Goal: Information Seeking & Learning: Check status

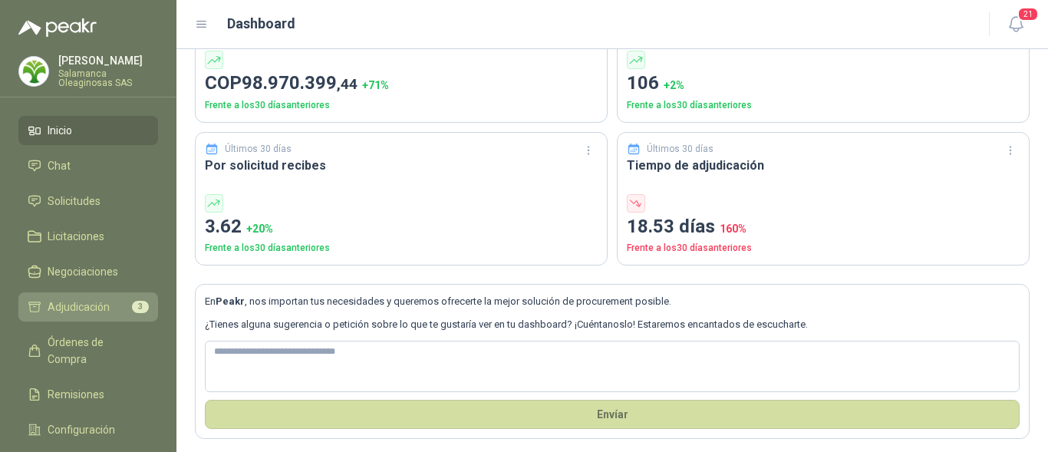
scroll to position [128, 0]
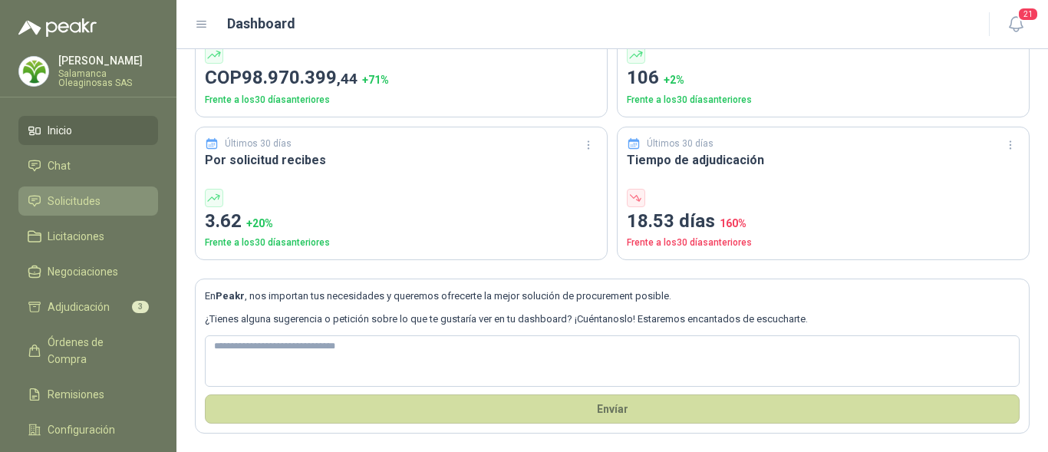
click at [74, 197] on span "Solicitudes" at bounding box center [74, 201] width 53 height 17
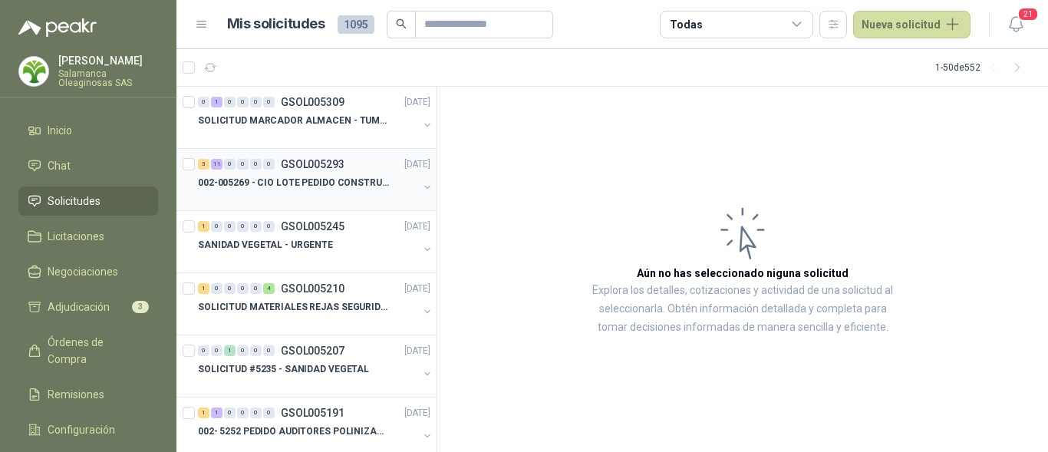
click at [357, 180] on p "002-005269 - CIO LOTE PEDIDO CONSTRUCCION" at bounding box center [293, 183] width 191 height 15
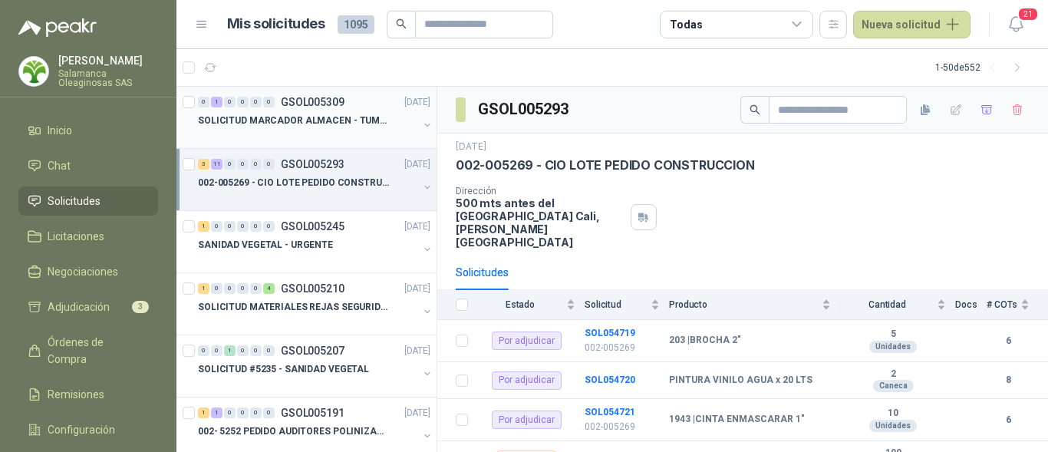
click at [358, 139] on div at bounding box center [308, 136] width 220 height 12
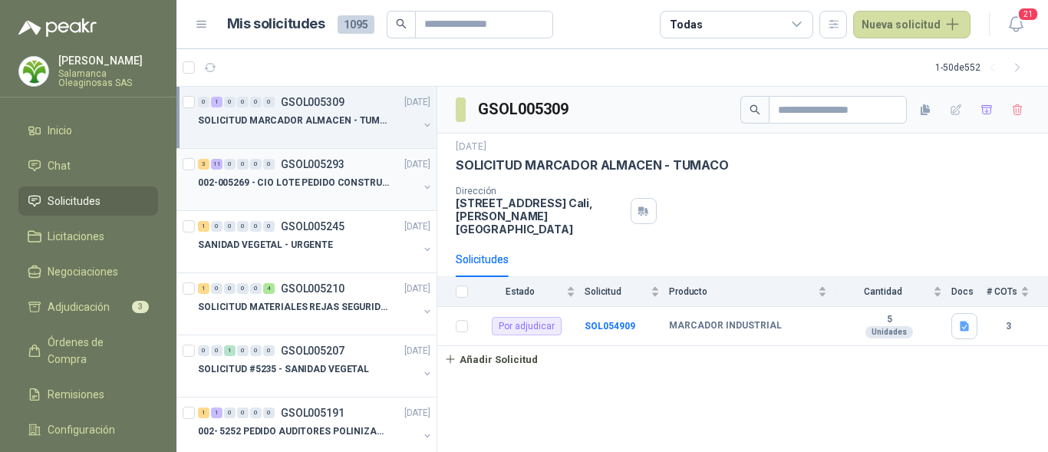
click at [309, 190] on div "002-005269 - CIO LOTE PEDIDO CONSTRUCCION" at bounding box center [308, 182] width 220 height 18
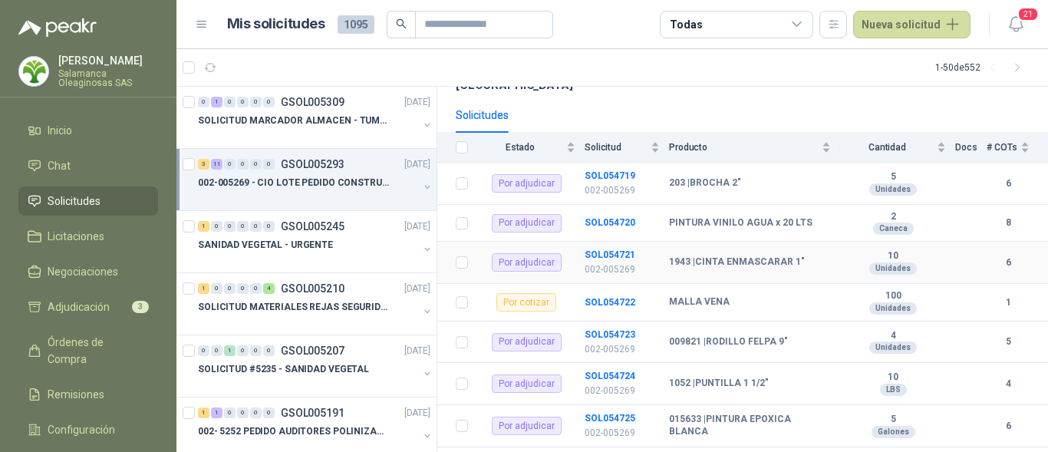
scroll to position [153, 0]
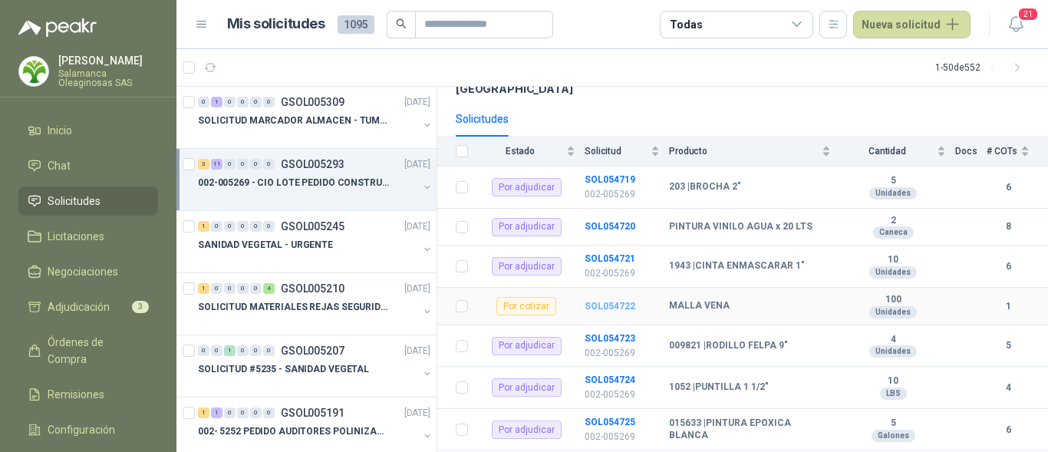
click at [601, 301] on b "SOL054722" at bounding box center [610, 306] width 51 height 11
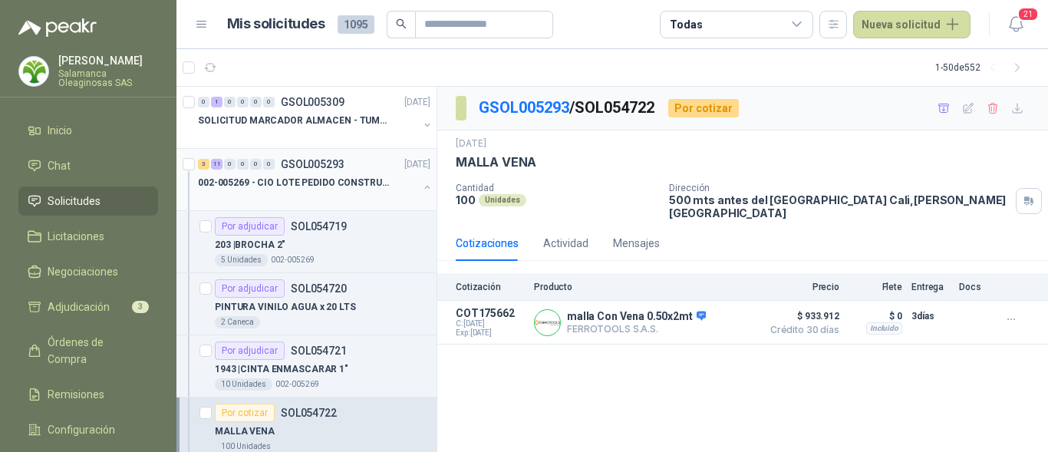
click at [328, 182] on p "002-005269 - CIO LOTE PEDIDO CONSTRUCCION" at bounding box center [293, 183] width 191 height 15
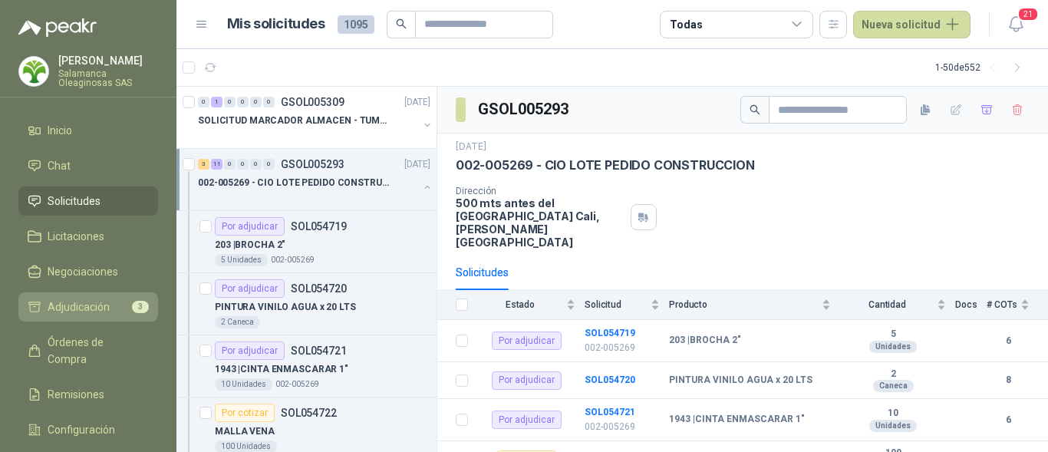
click at [122, 311] on li "Adjudicación 3" at bounding box center [88, 306] width 121 height 17
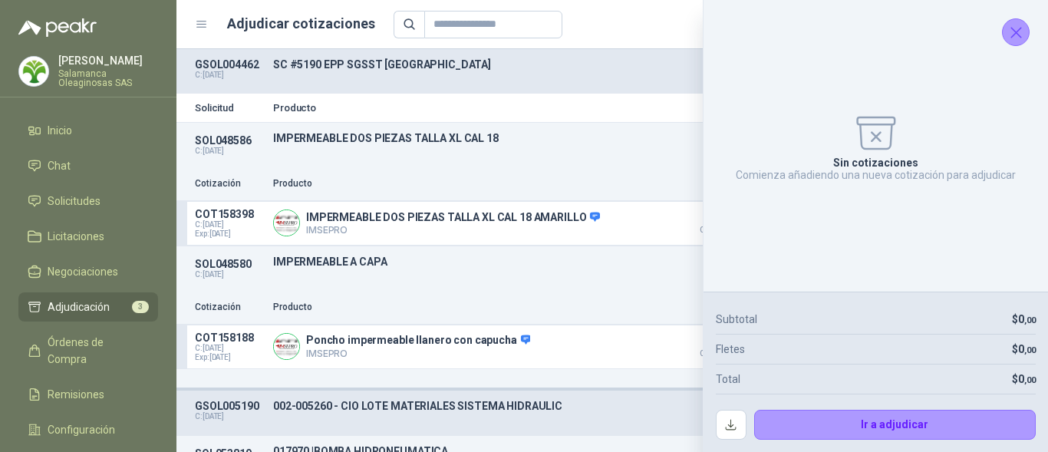
click at [1020, 33] on icon "Cerrar" at bounding box center [1016, 32] width 19 height 19
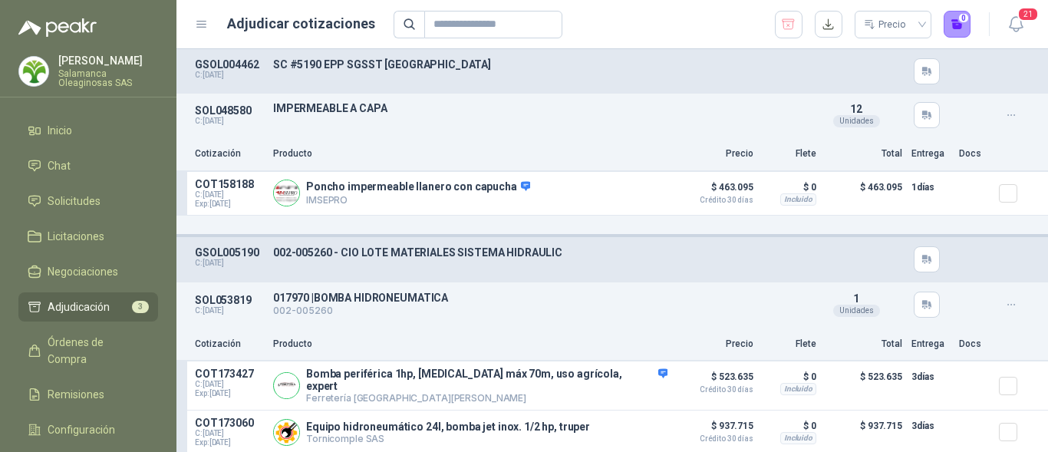
scroll to position [154, 0]
click at [124, 203] on li "Solicitudes" at bounding box center [88, 201] width 121 height 17
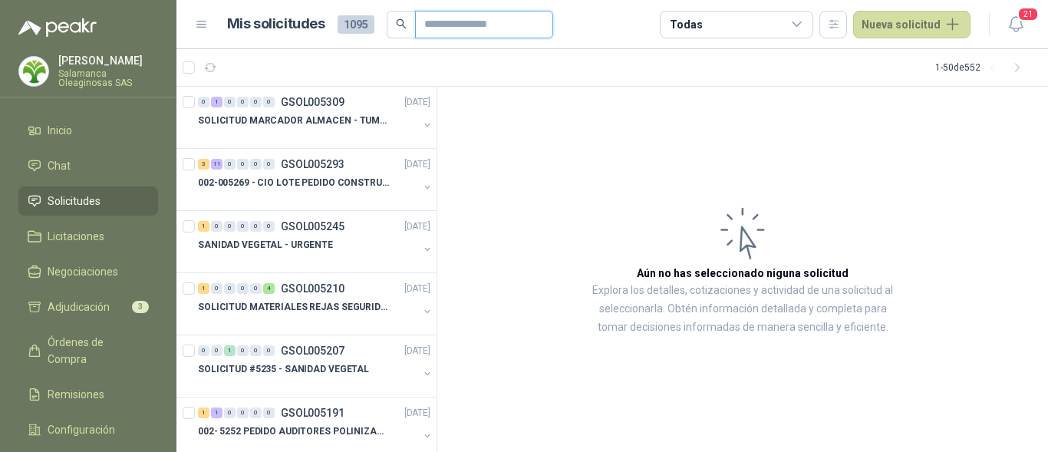
click at [481, 24] on input "text" at bounding box center [477, 25] width 107 height 26
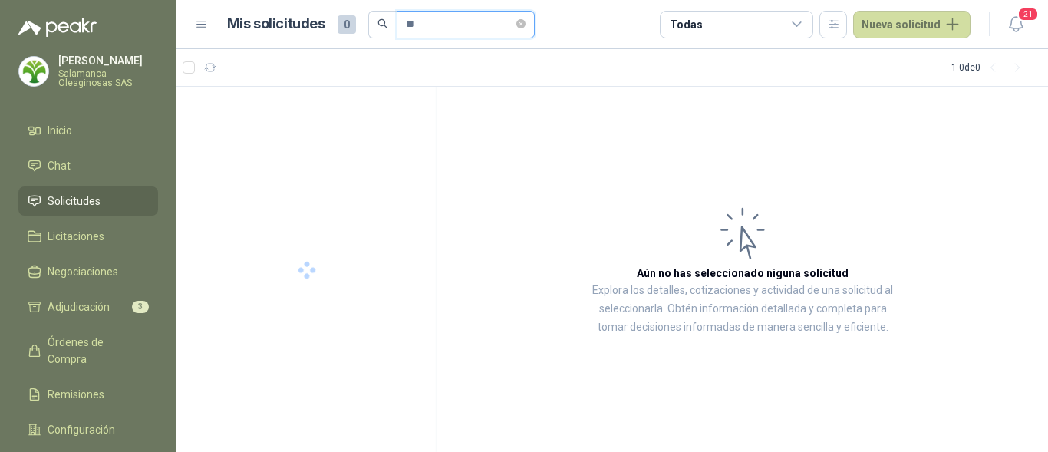
type input "*"
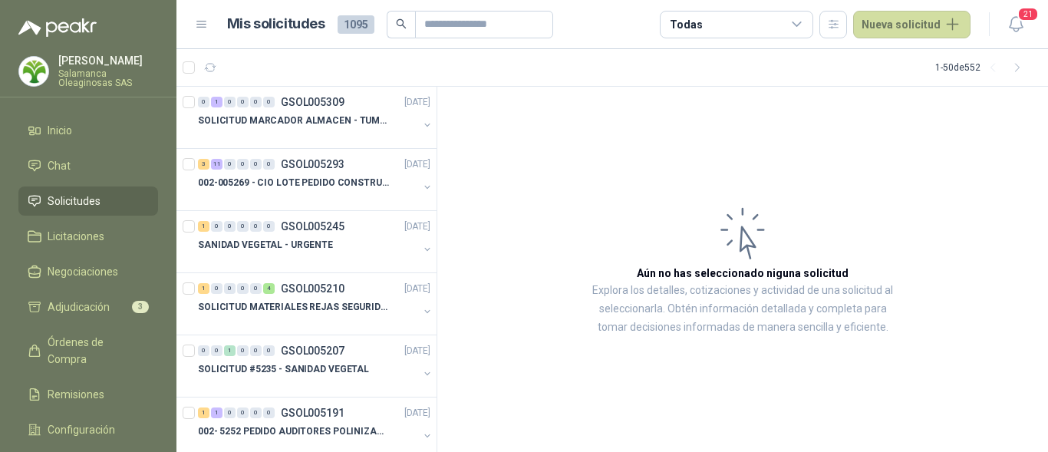
click at [97, 193] on span "Solicitudes" at bounding box center [74, 201] width 53 height 17
click at [83, 295] on link "Adjudicación 3" at bounding box center [88, 306] width 140 height 29
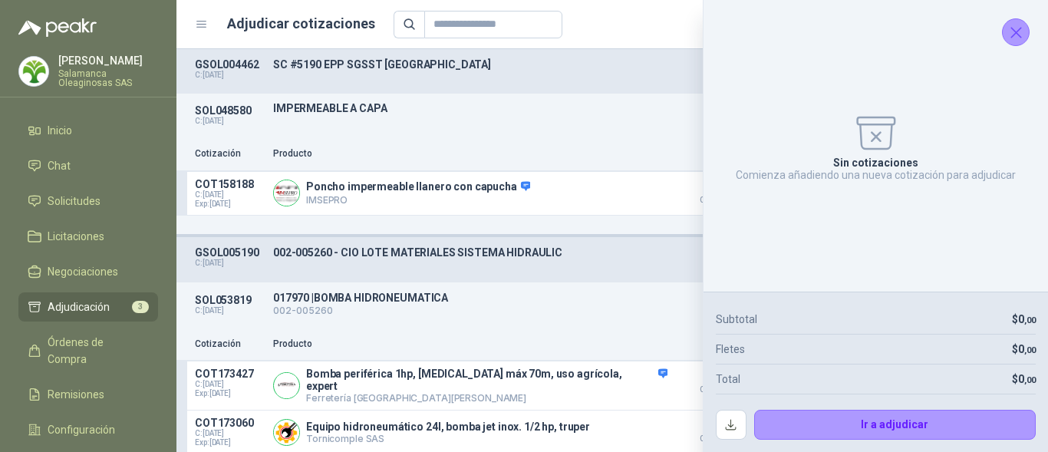
scroll to position [154, 0]
click at [99, 194] on span "Solicitudes" at bounding box center [74, 201] width 53 height 17
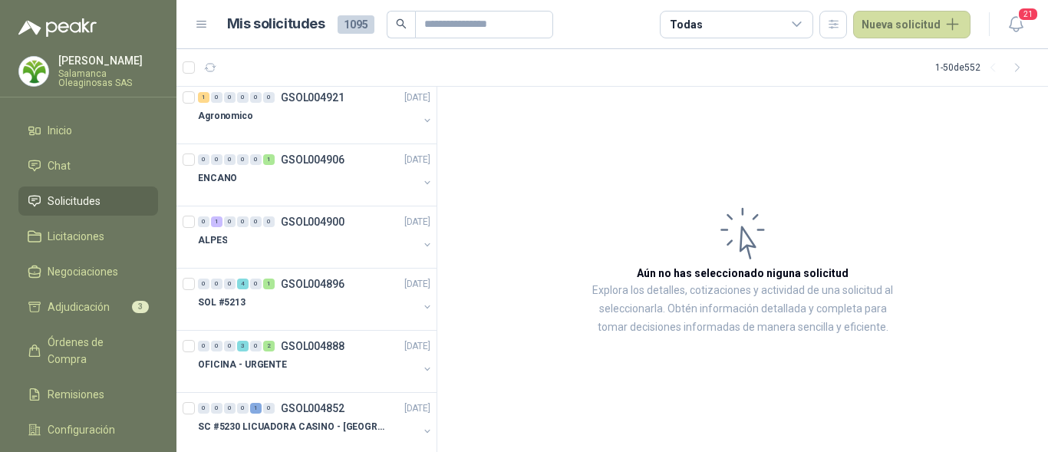
scroll to position [997, 0]
click at [445, 19] on input "text" at bounding box center [477, 25] width 107 height 26
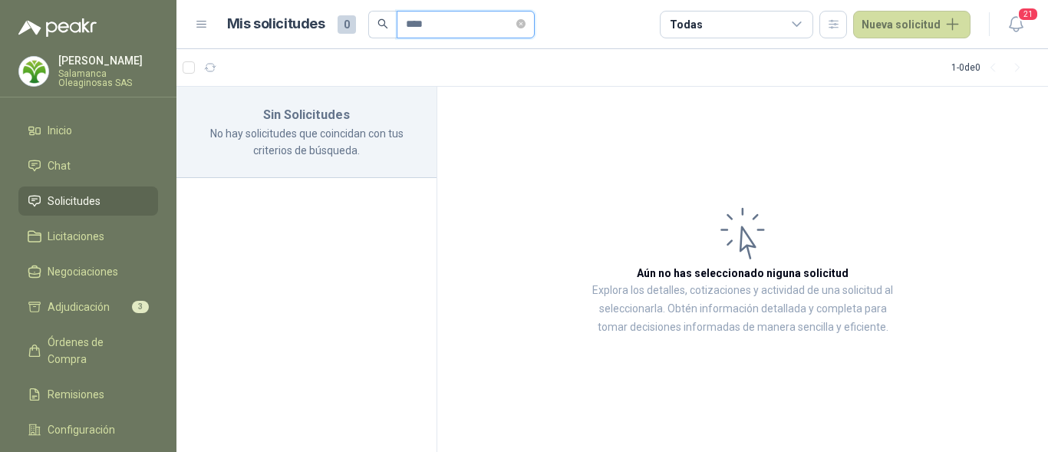
scroll to position [0, 0]
type input "*"
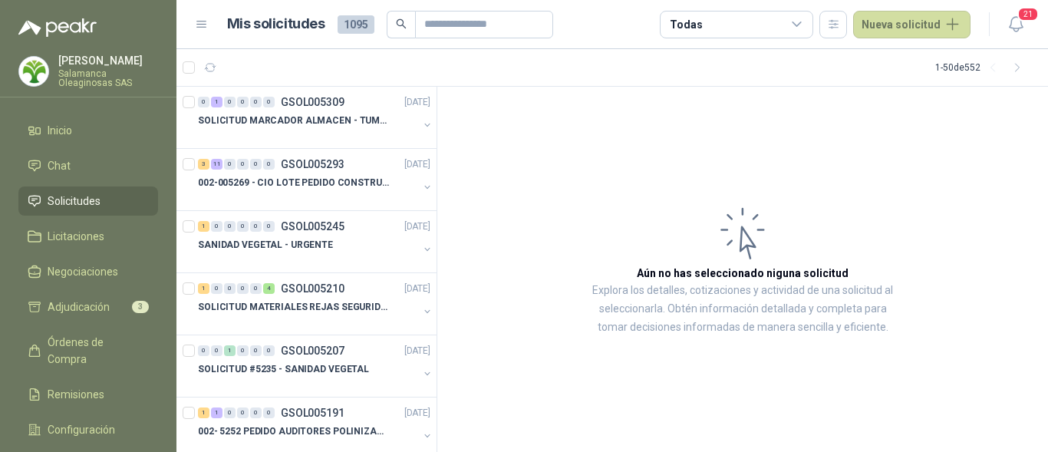
click at [104, 201] on li "Solicitudes" at bounding box center [88, 201] width 121 height 17
click at [94, 310] on span "Adjudicación" at bounding box center [79, 306] width 62 height 17
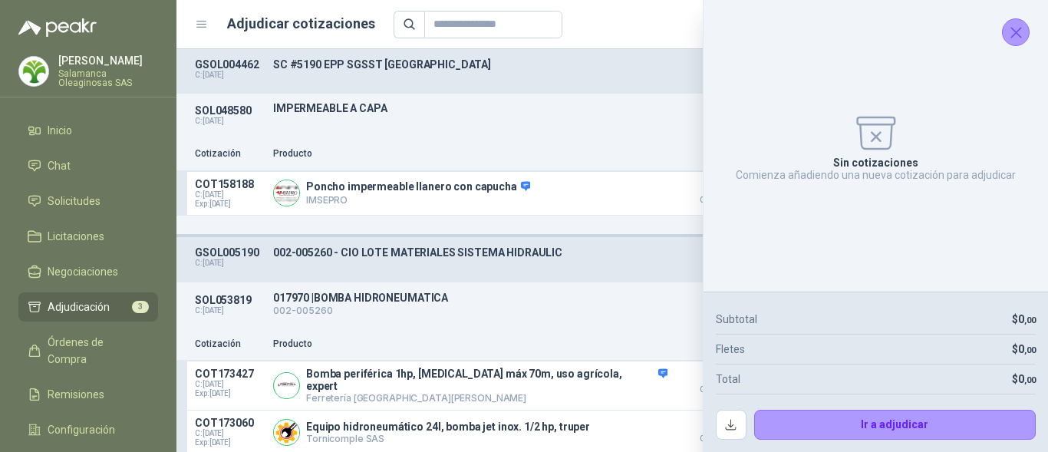
scroll to position [154, 0]
click at [64, 196] on span "Solicitudes" at bounding box center [74, 201] width 53 height 17
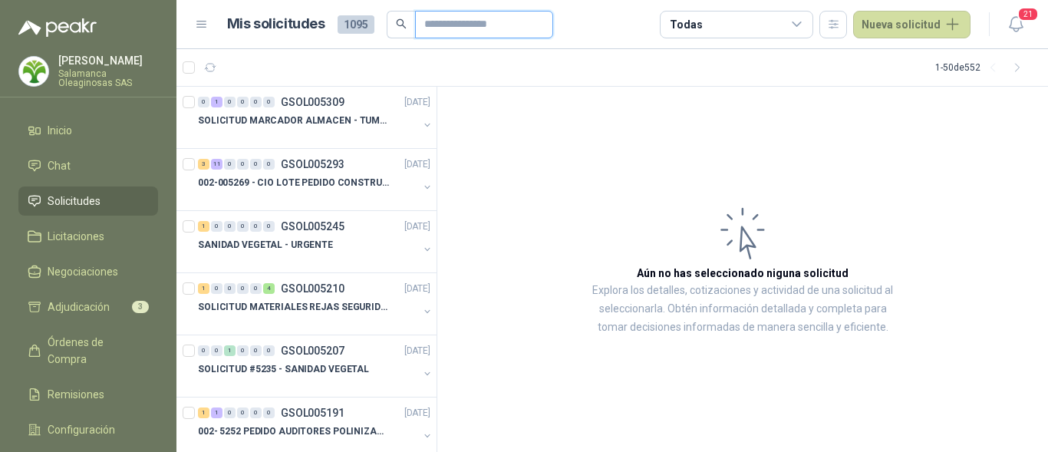
click at [440, 23] on input "text" at bounding box center [477, 25] width 107 height 26
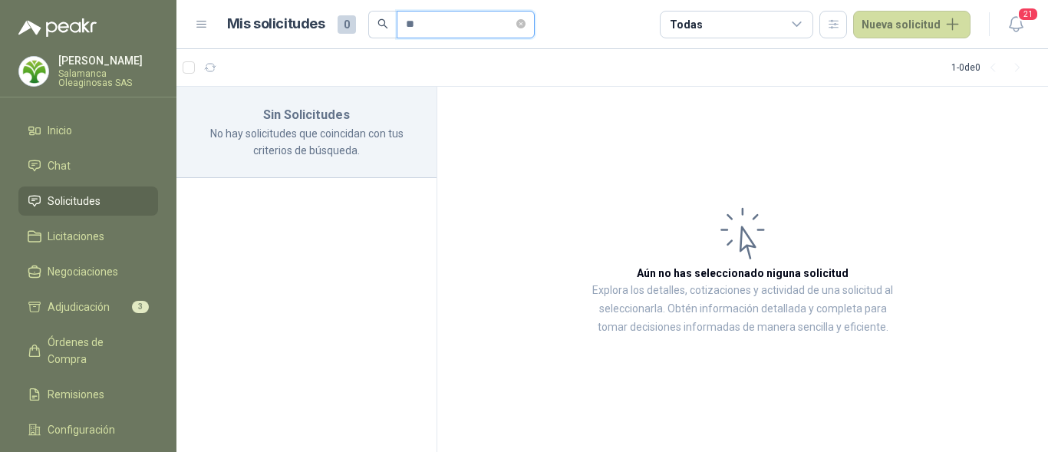
type input "*"
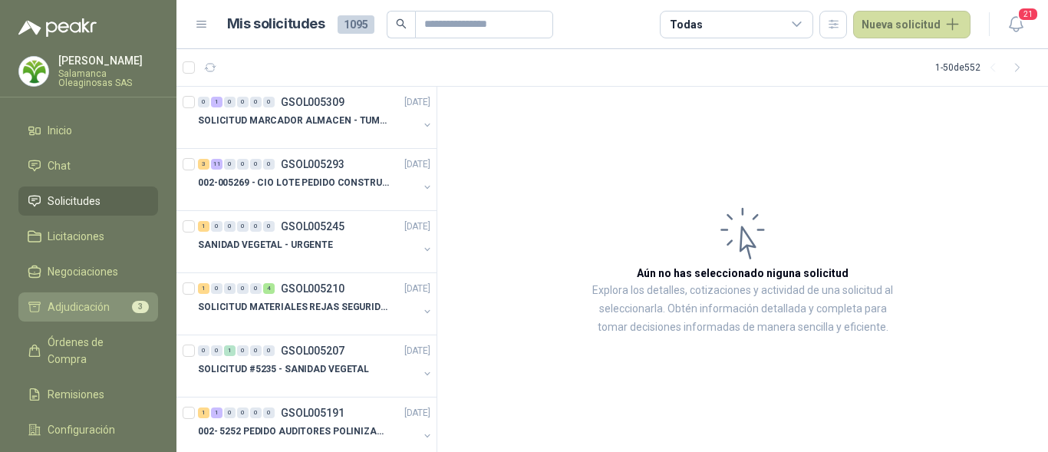
click at [120, 310] on li "Adjudicación 3" at bounding box center [88, 306] width 121 height 17
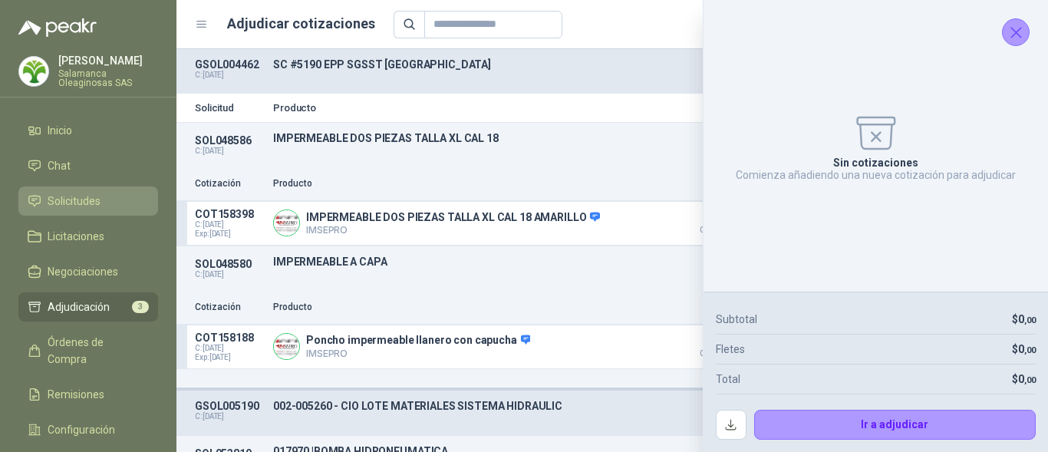
click at [103, 200] on li "Solicitudes" at bounding box center [88, 201] width 121 height 17
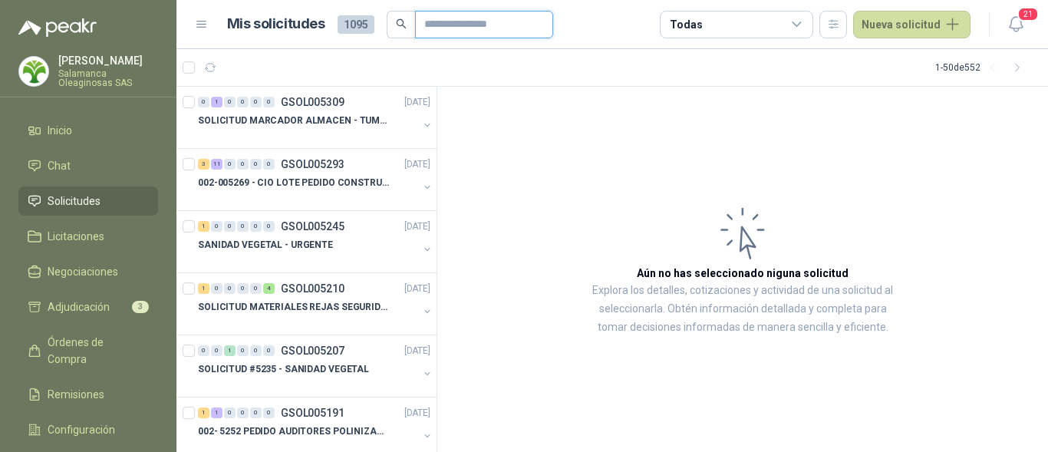
click at [429, 23] on input "text" at bounding box center [477, 25] width 107 height 26
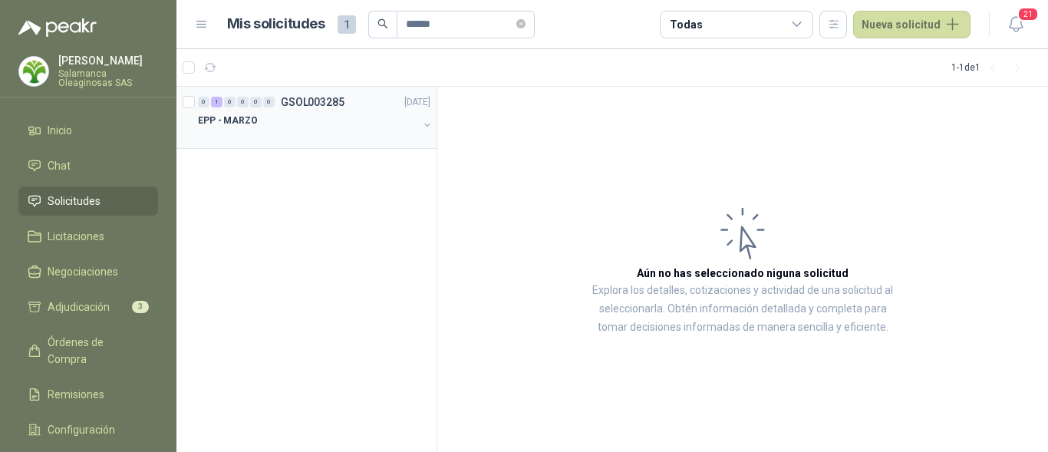
click at [338, 122] on div "EPP - MARZO" at bounding box center [308, 120] width 220 height 18
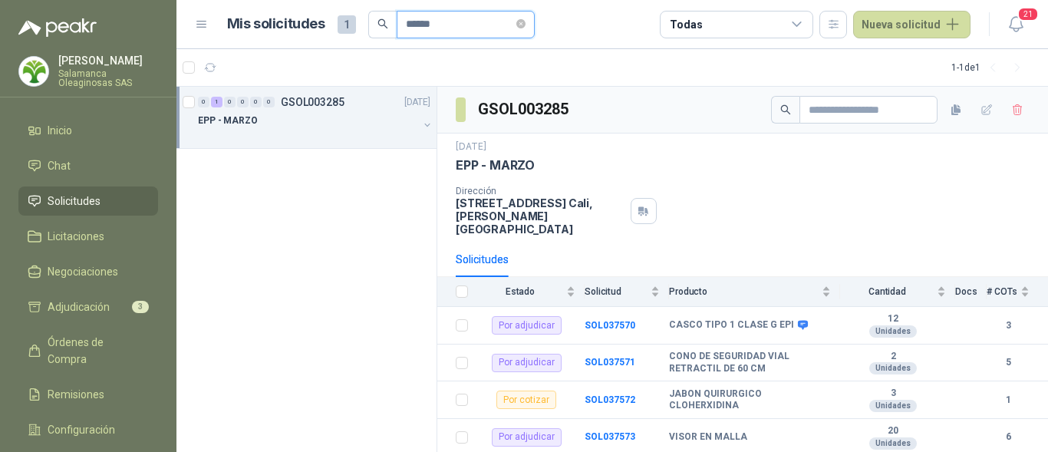
click at [469, 26] on input "******" at bounding box center [459, 25] width 107 height 26
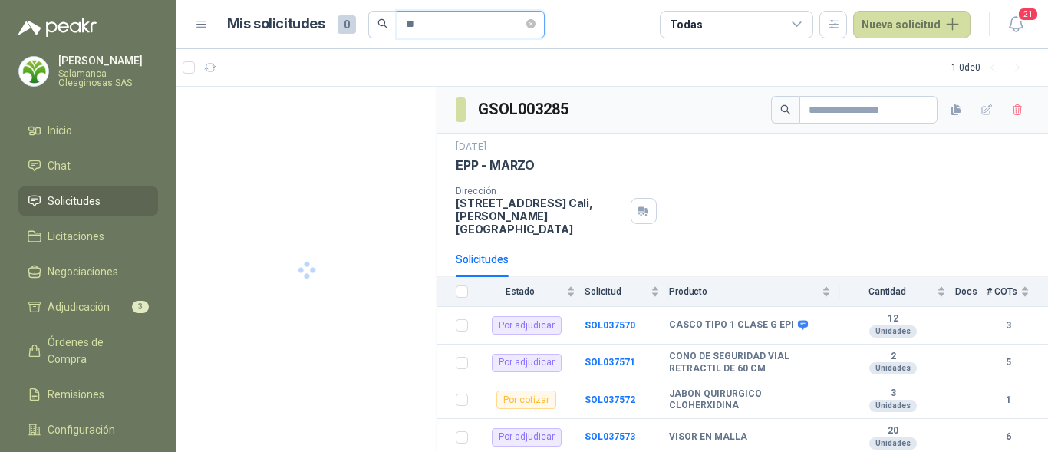
type input "*"
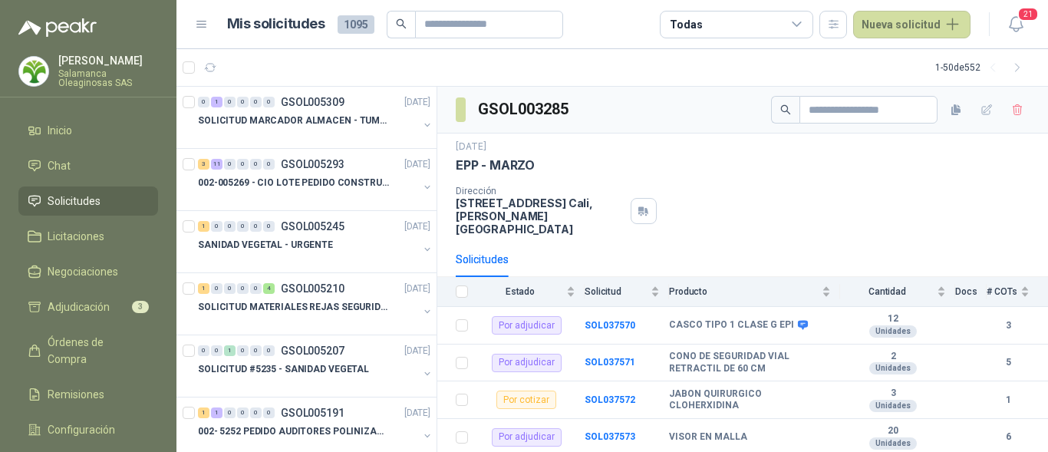
click at [123, 205] on li "Solicitudes" at bounding box center [88, 201] width 121 height 17
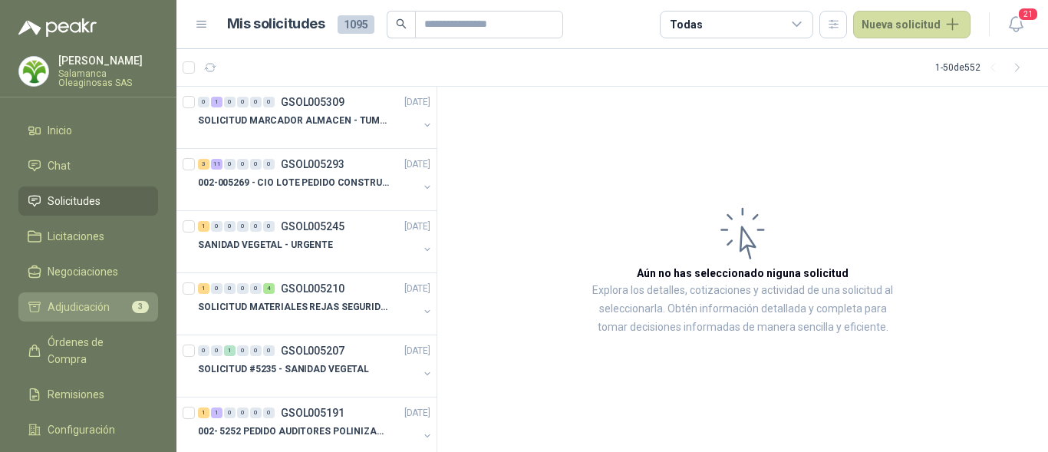
click at [97, 302] on span "Adjudicación" at bounding box center [79, 306] width 62 height 17
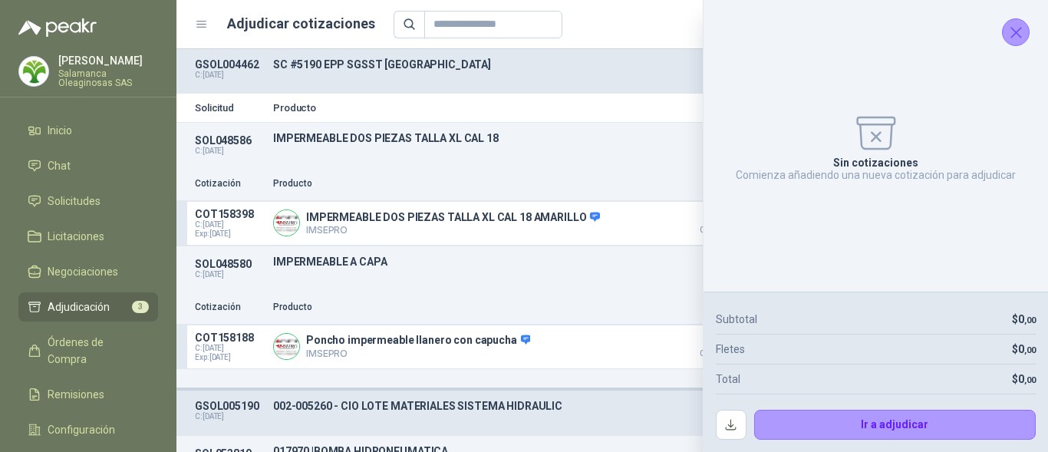
click at [1022, 27] on icon "Cerrar" at bounding box center [1016, 32] width 19 height 19
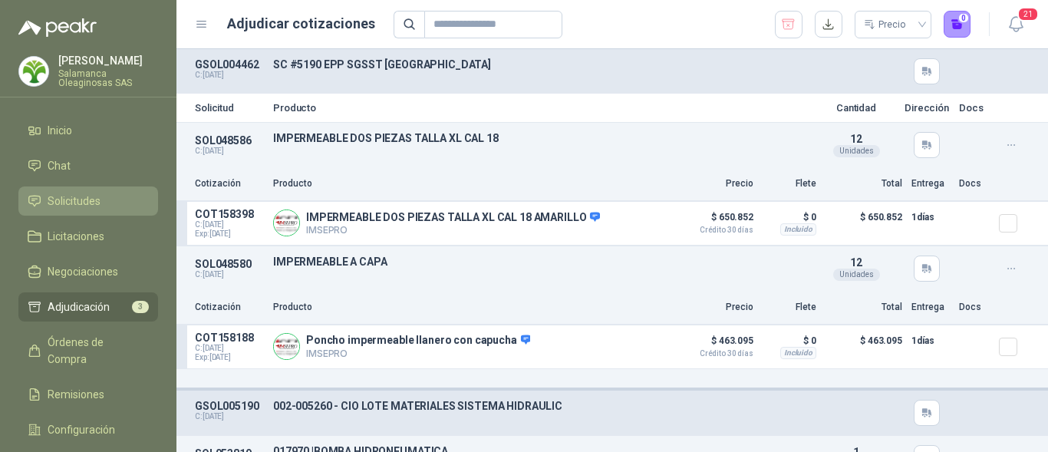
click at [120, 205] on li "Solicitudes" at bounding box center [88, 201] width 121 height 17
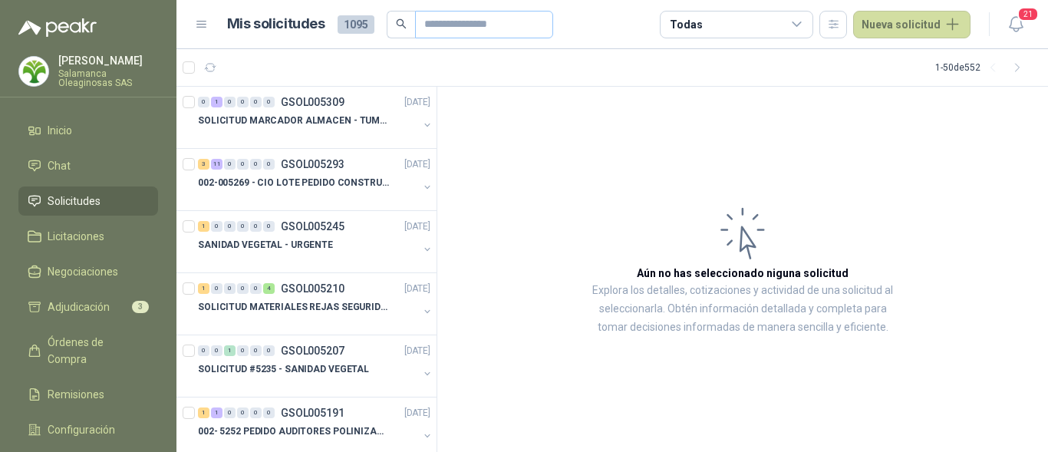
click at [416, 28] on span at bounding box center [484, 25] width 138 height 28
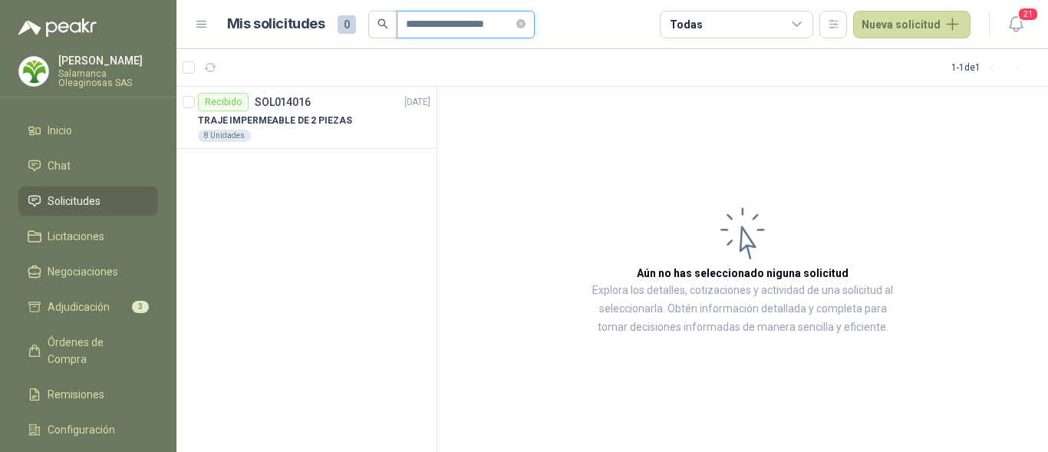
scroll to position [0, 2]
type input "**********"
click at [349, 137] on div "8 Unidades" at bounding box center [314, 136] width 232 height 12
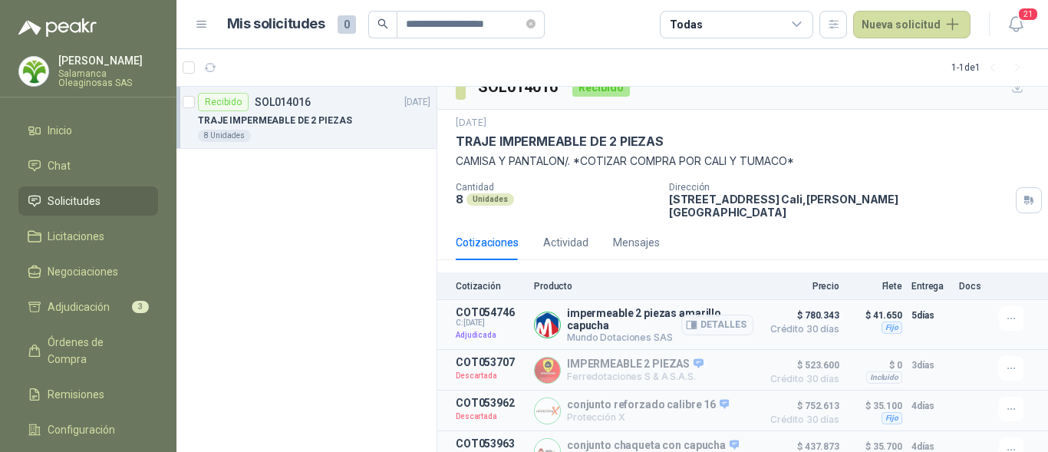
scroll to position [32, 0]
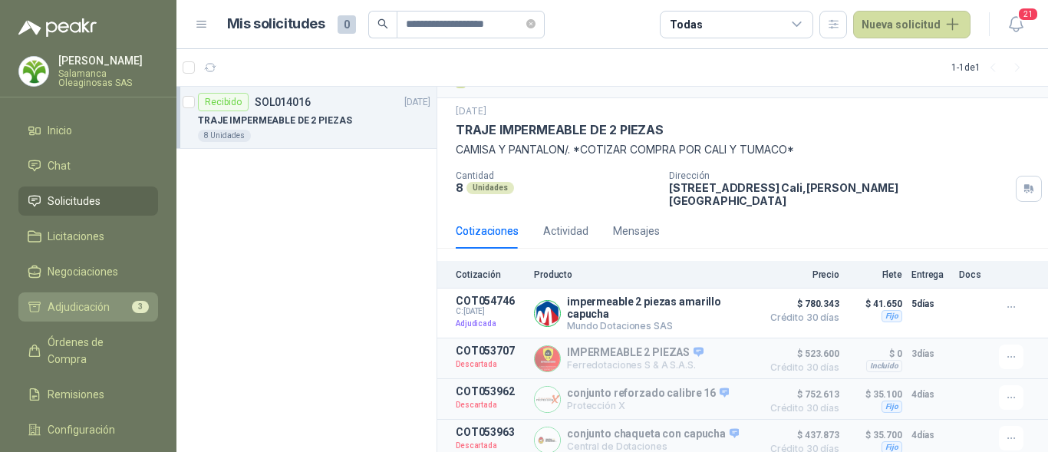
click at [96, 308] on span "Adjudicación" at bounding box center [79, 306] width 62 height 17
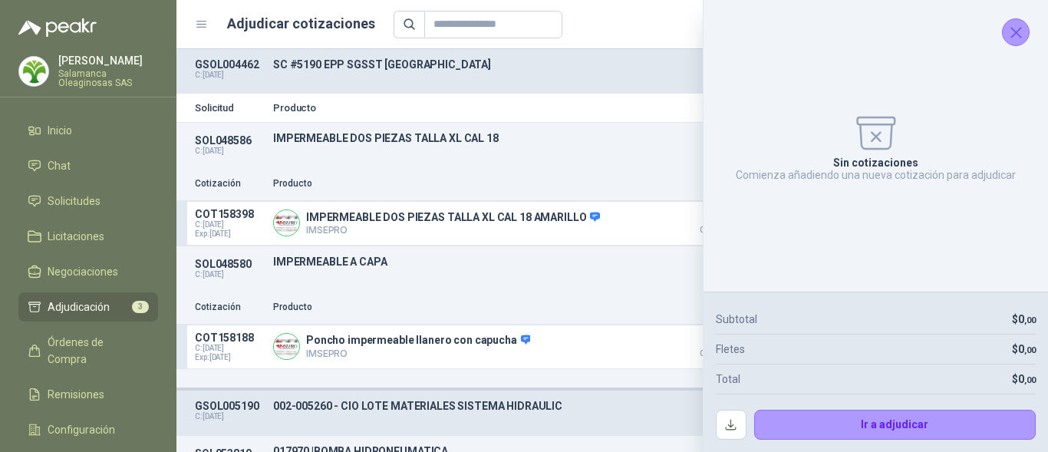
click at [1026, 33] on button "Cerrar" at bounding box center [1016, 32] width 28 height 28
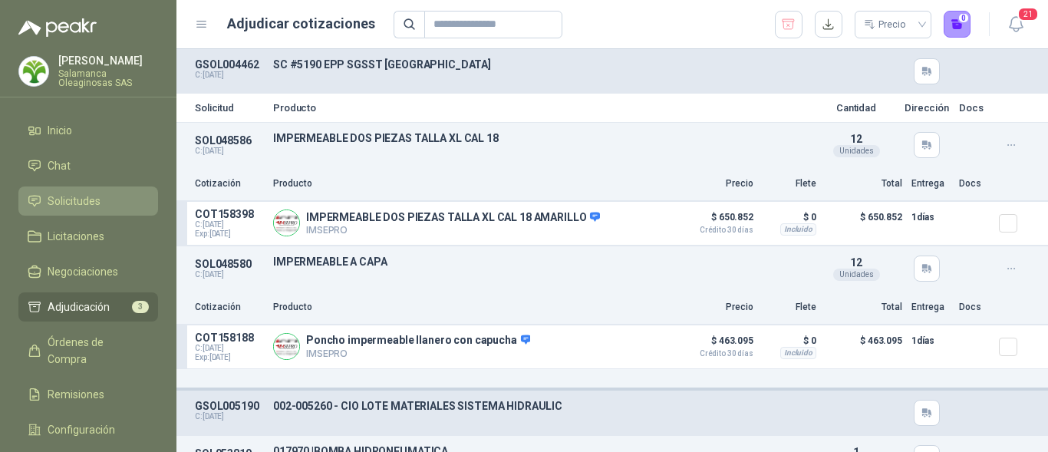
click at [116, 204] on li "Solicitudes" at bounding box center [88, 201] width 121 height 17
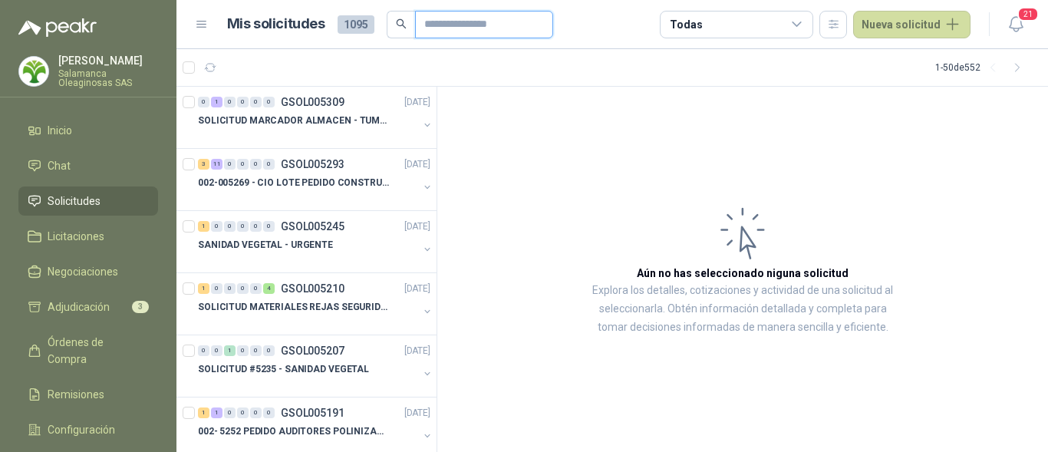
click at [429, 25] on input "text" at bounding box center [477, 25] width 107 height 26
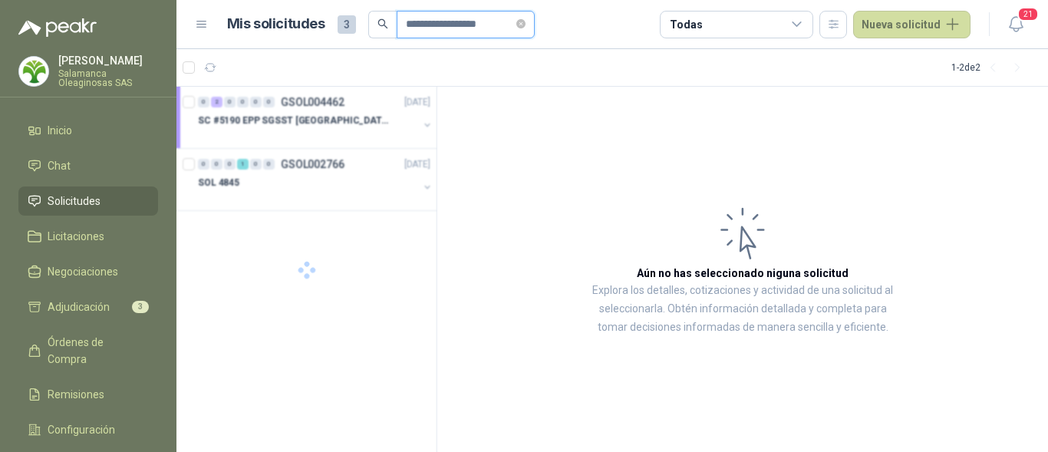
type input "**********"
click at [281, 104] on p "GSOL004462" at bounding box center [313, 102] width 64 height 11
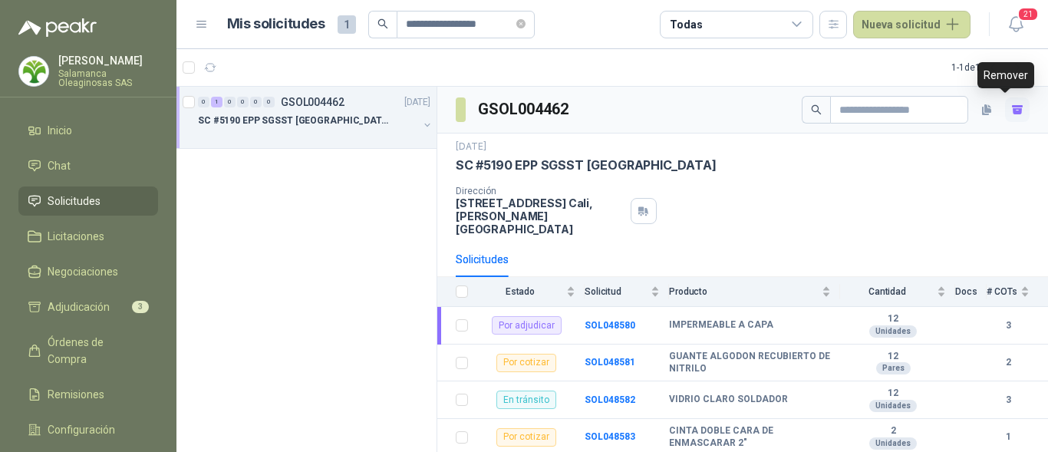
click at [1011, 112] on icon "button" at bounding box center [1017, 110] width 13 height 13
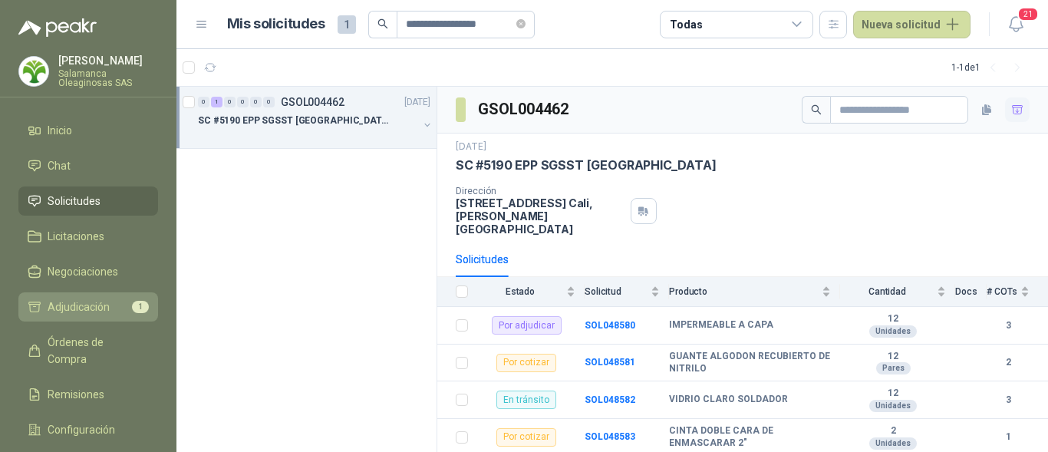
click at [92, 302] on span "Adjudicación" at bounding box center [79, 306] width 62 height 17
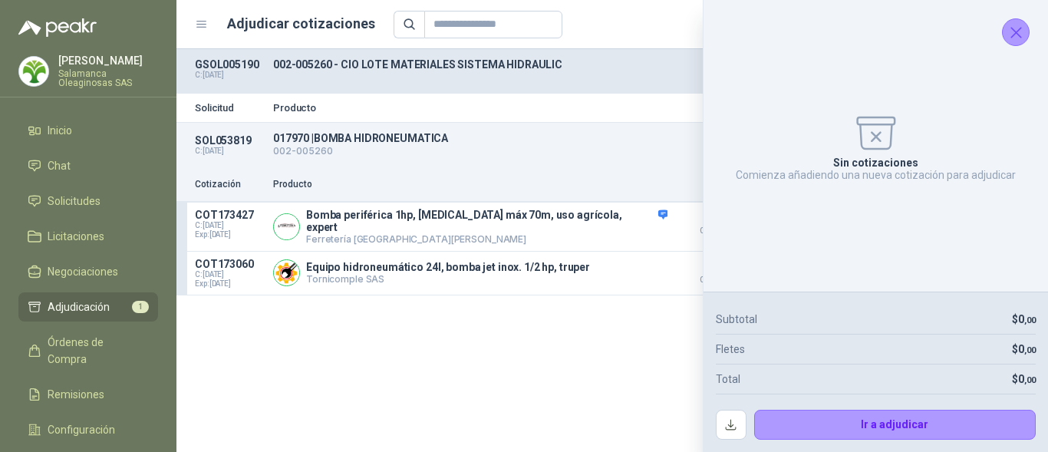
click at [1016, 40] on icon "Cerrar" at bounding box center [1016, 32] width 19 height 19
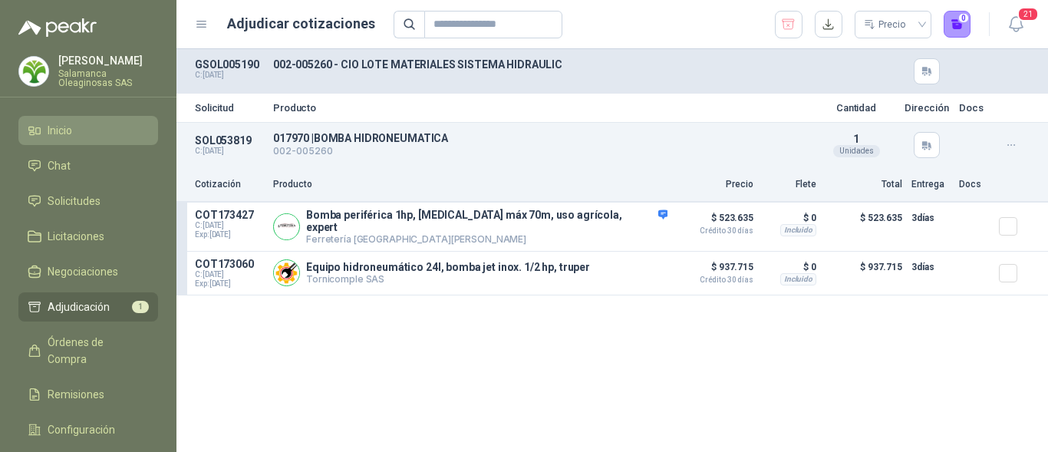
click at [101, 134] on li "Inicio" at bounding box center [88, 130] width 121 height 17
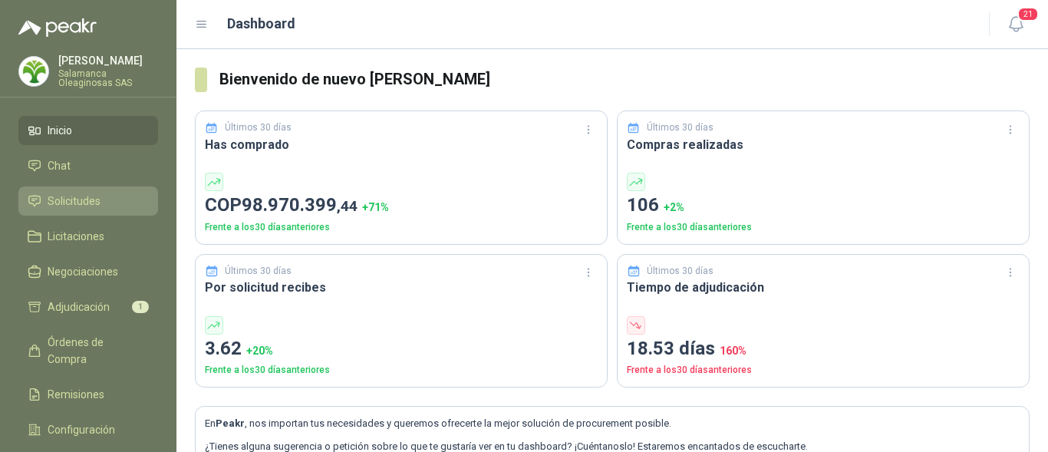
click at [96, 205] on span "Solicitudes" at bounding box center [74, 201] width 53 height 17
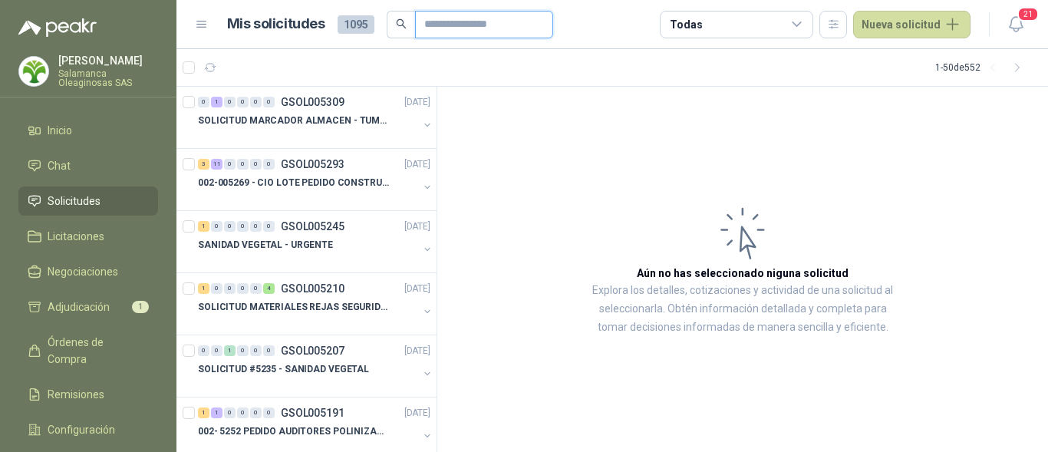
click at [456, 18] on input "text" at bounding box center [477, 25] width 107 height 26
type input "***"
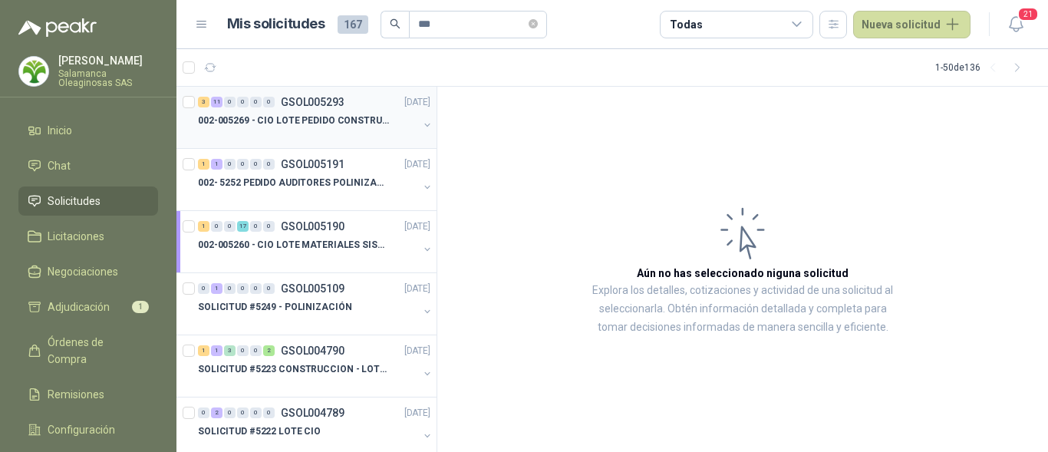
click at [300, 130] on div at bounding box center [308, 136] width 220 height 12
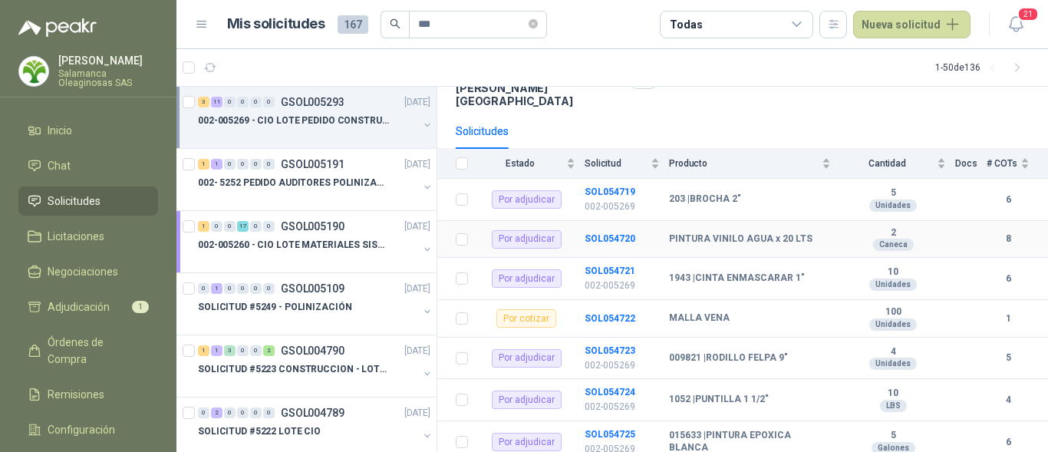
scroll to position [153, 0]
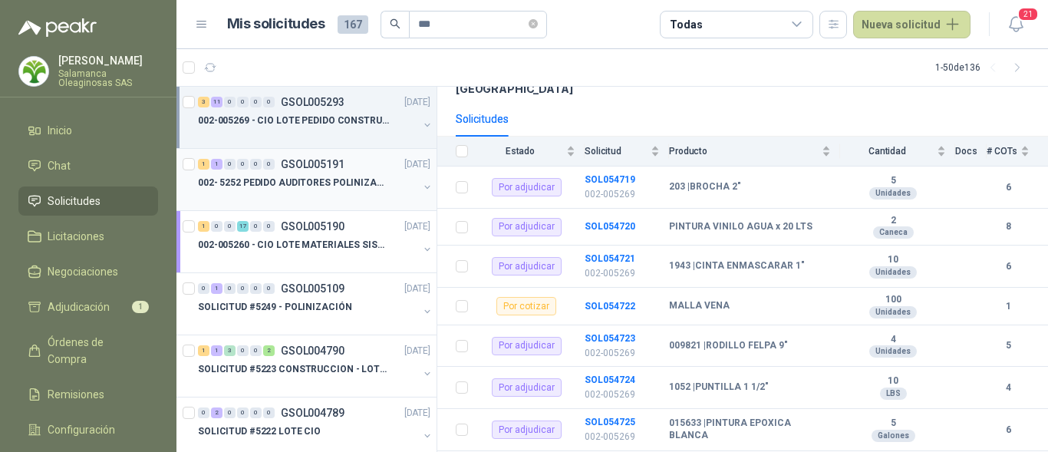
click at [314, 196] on div at bounding box center [308, 198] width 220 height 12
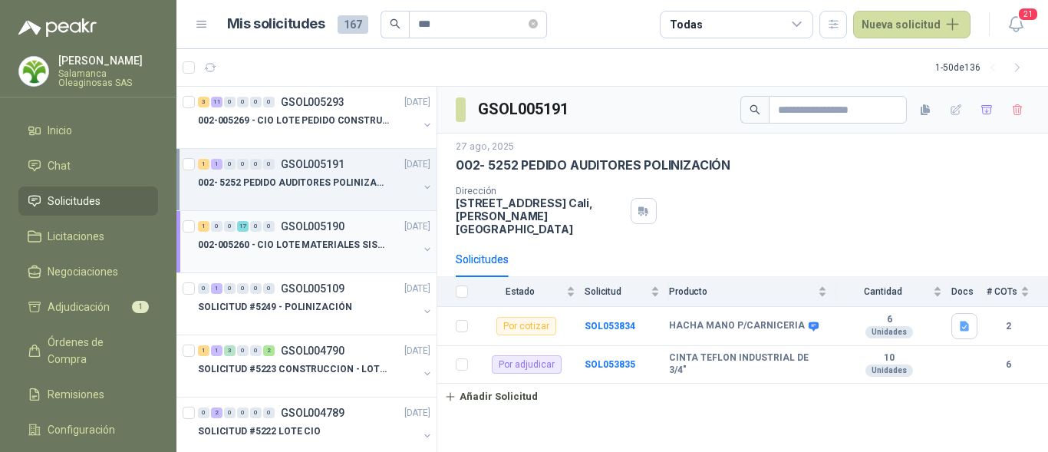
click at [313, 242] on p "002-005260 - CIO LOTE MATERIALES SISTEMA HIDRAULIC" at bounding box center [293, 245] width 191 height 15
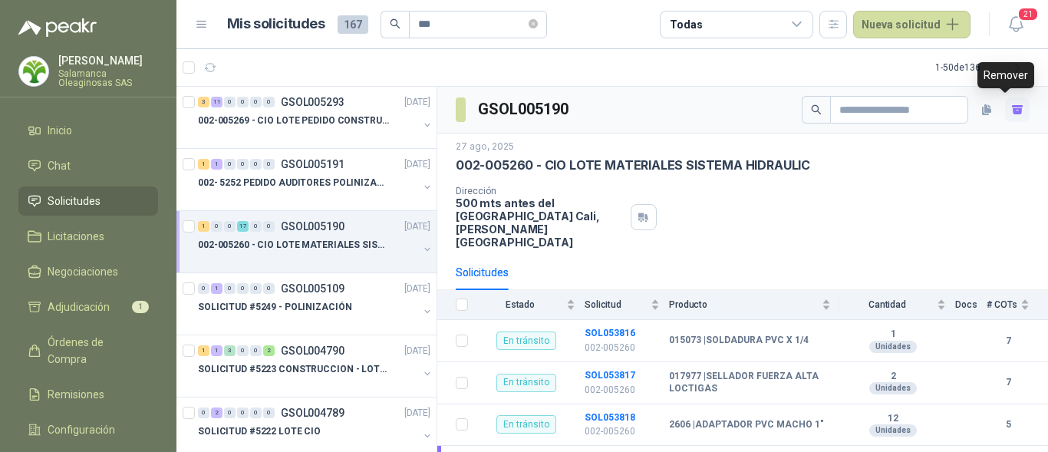
click at [1011, 104] on icon "button" at bounding box center [1017, 110] width 13 height 13
click at [307, 121] on p "002-005269 - CIO LOTE PEDIDO CONSTRUCCION" at bounding box center [293, 121] width 191 height 15
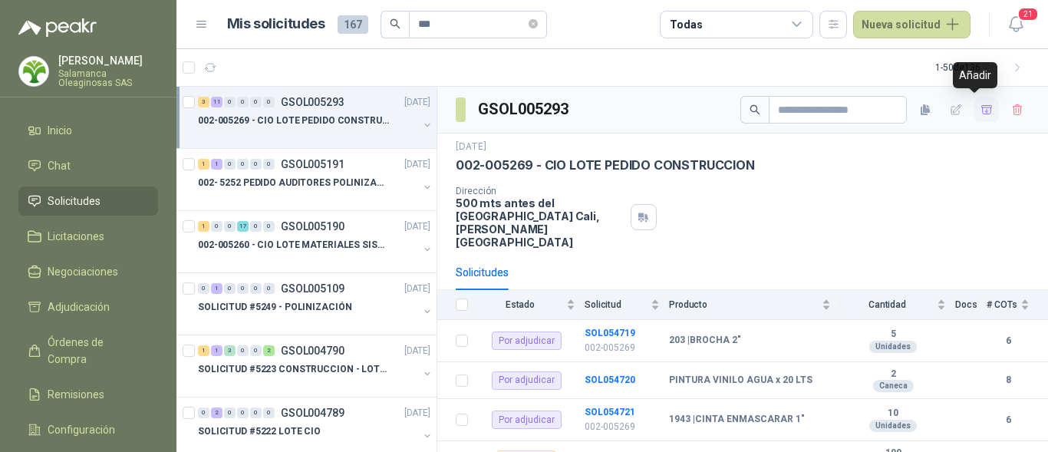
click at [981, 112] on icon "button" at bounding box center [987, 110] width 13 height 13
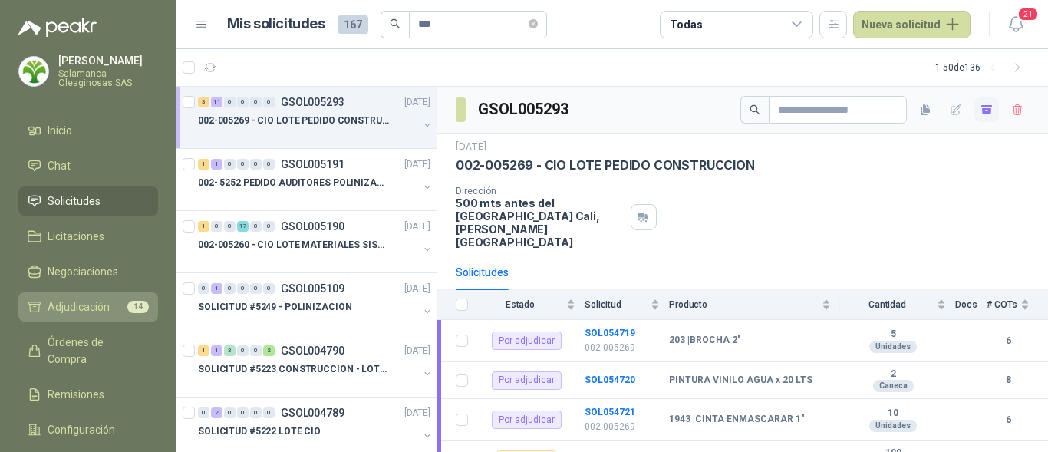
click at [87, 303] on span "Adjudicación" at bounding box center [79, 306] width 62 height 17
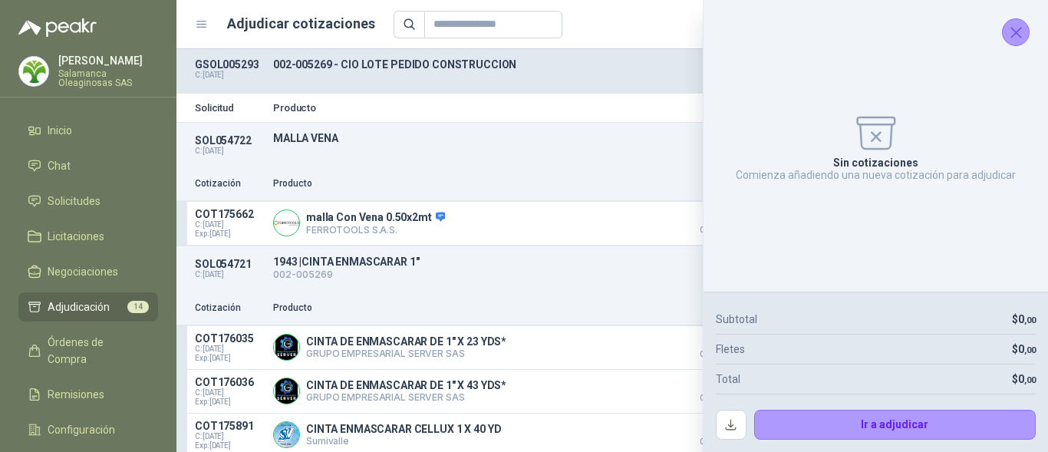
click at [1014, 26] on icon "Cerrar" at bounding box center [1016, 32] width 19 height 19
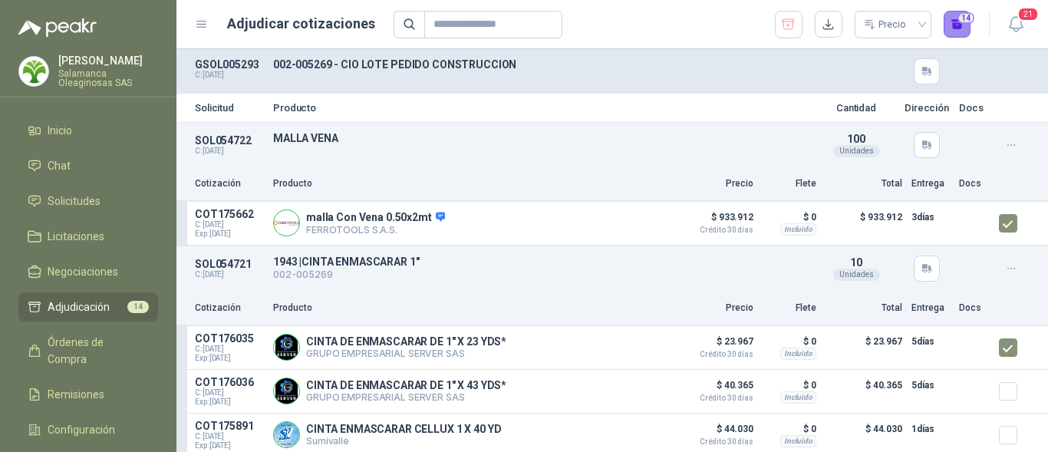
click at [957, 31] on button "14" at bounding box center [958, 25] width 28 height 28
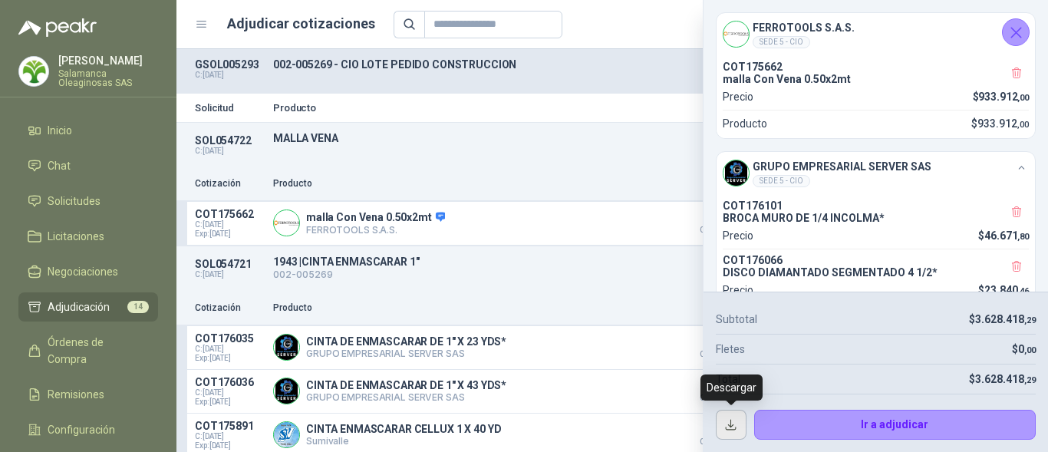
click at [730, 425] on button "button" at bounding box center [731, 425] width 31 height 31
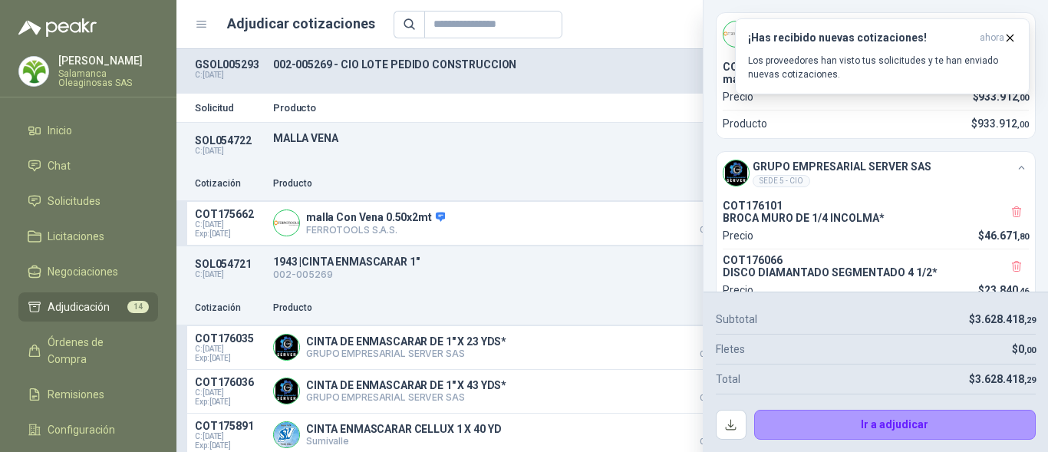
click at [563, 120] on div "Solicitud Producto Cantidad Dirección Docs" at bounding box center [612, 108] width 872 height 28
click at [1014, 39] on icon "button" at bounding box center [1010, 37] width 13 height 13
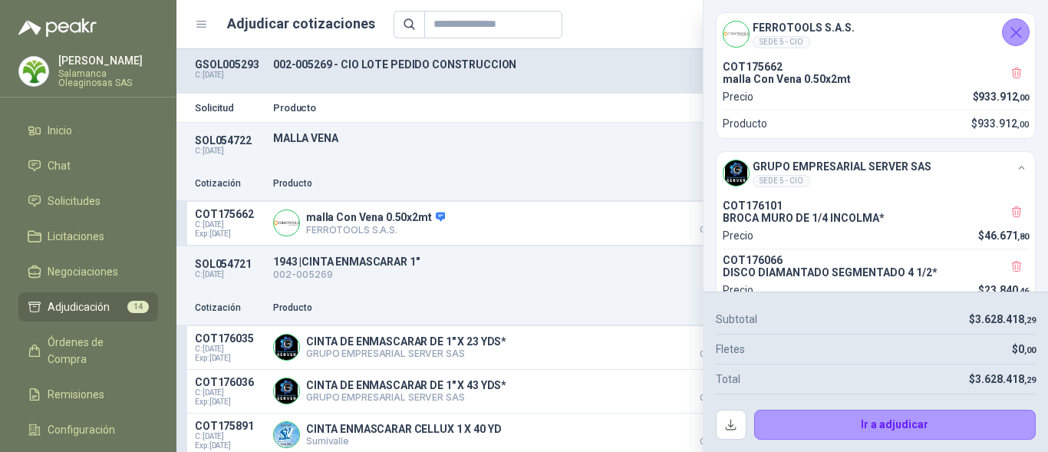
click at [605, 122] on article "SOL054722 C: [DATE] MALLA VENA Detalles 100 Unidades Cotización Producto Precio…" at bounding box center [612, 184] width 872 height 124
click at [1014, 30] on icon "Cerrar" at bounding box center [1016, 33] width 10 height 10
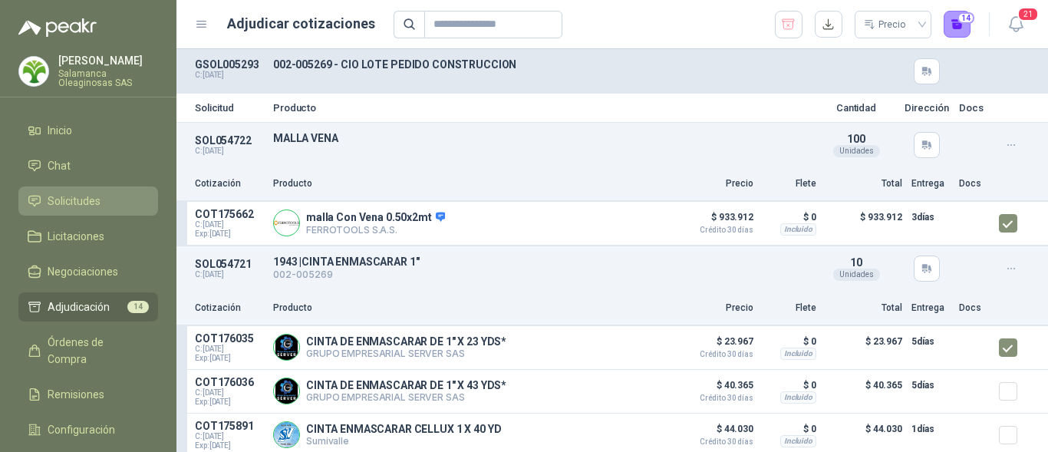
click at [84, 201] on span "Solicitudes" at bounding box center [74, 201] width 53 height 17
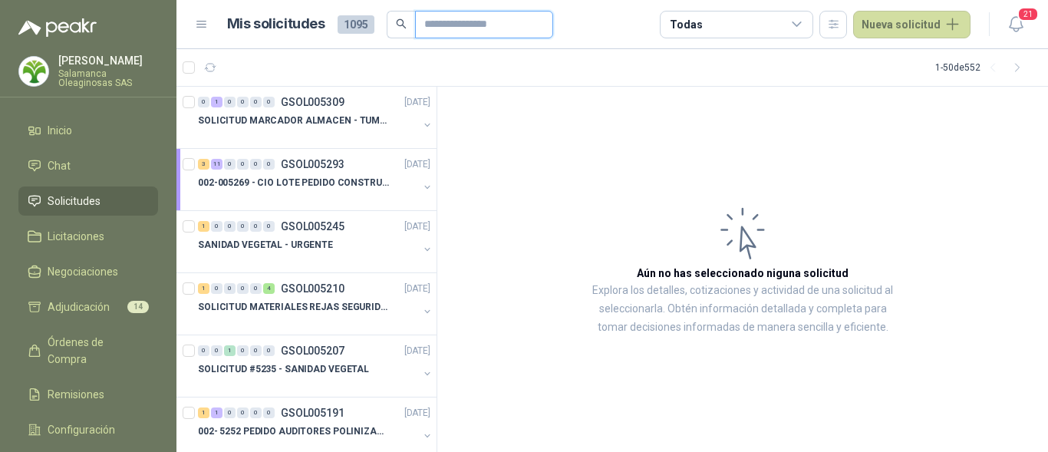
click at [446, 28] on input "text" at bounding box center [477, 25] width 107 height 26
type input "*****"
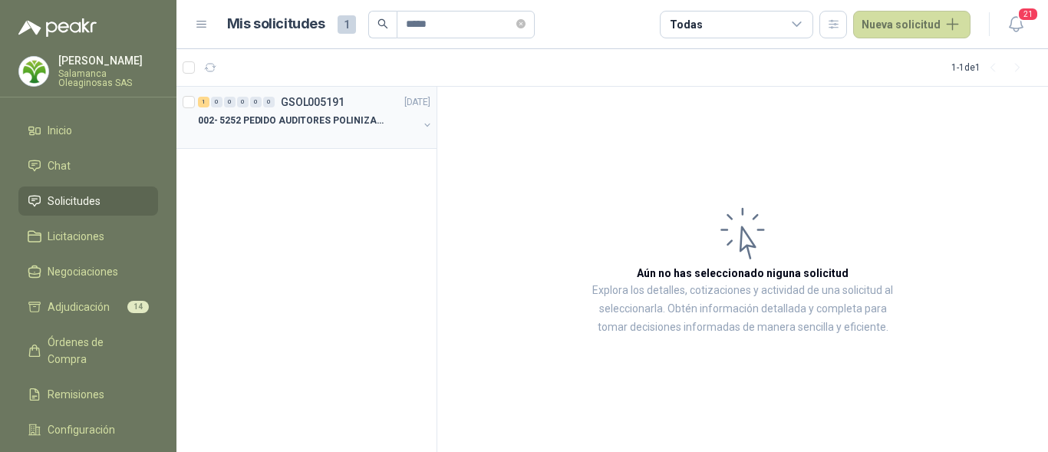
click at [306, 130] on div at bounding box center [308, 136] width 220 height 12
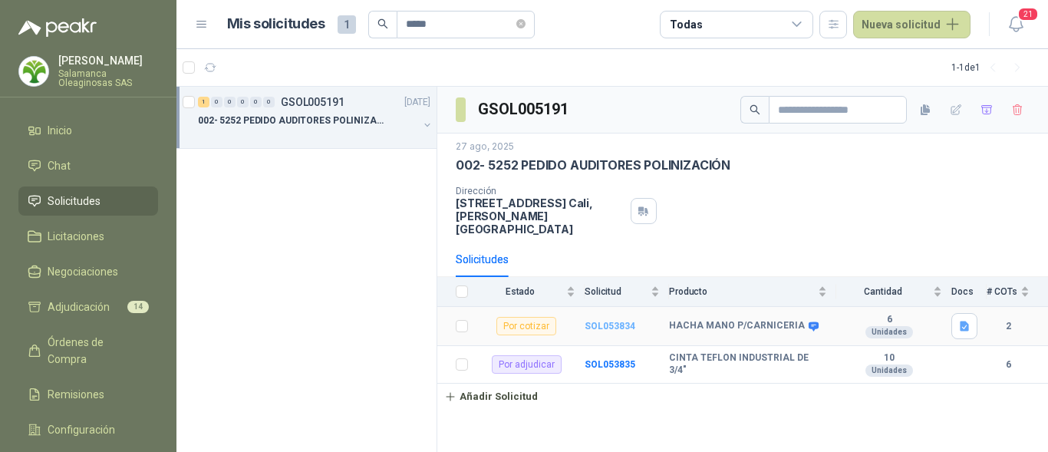
click at [617, 321] on b "SOL053834" at bounding box center [610, 326] width 51 height 11
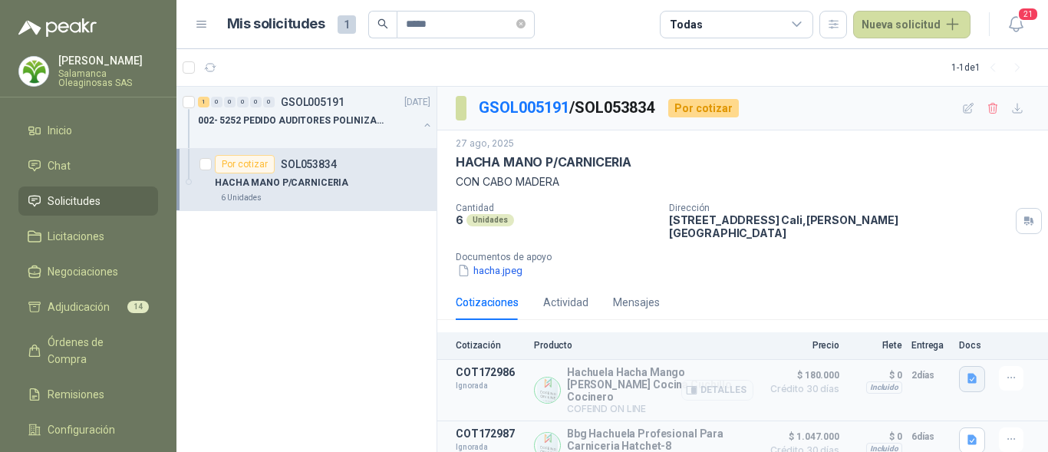
click at [970, 374] on icon "button" at bounding box center [972, 379] width 9 height 10
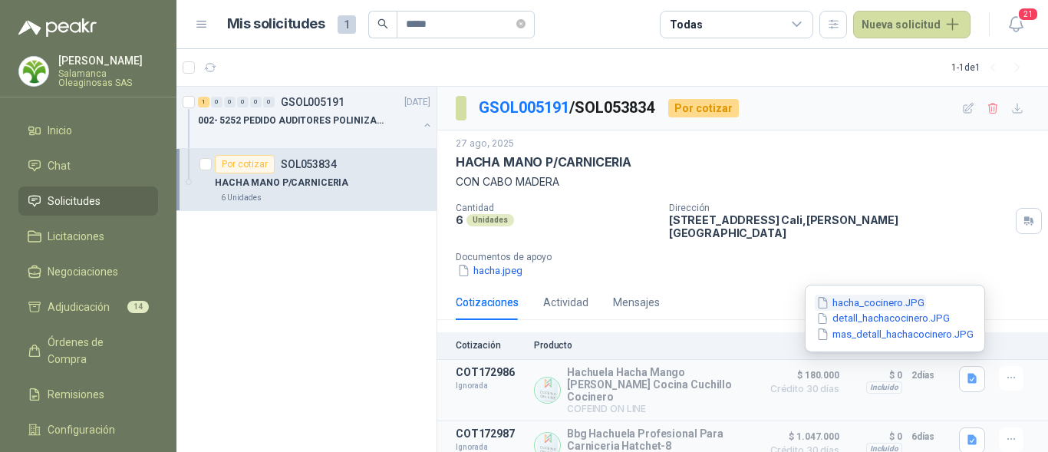
click at [883, 305] on button "hacha_cocinero.JPG" at bounding box center [870, 303] width 111 height 16
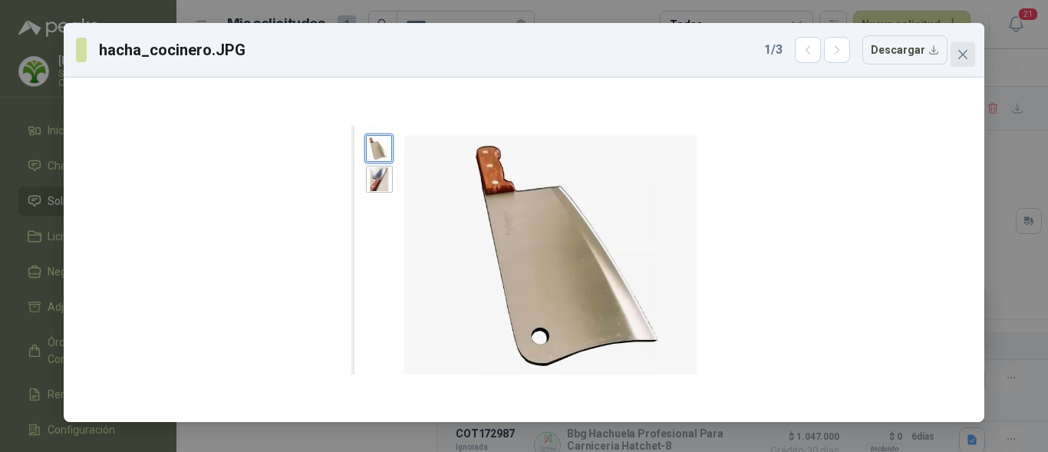
click at [964, 61] on button "Close" at bounding box center [963, 54] width 25 height 25
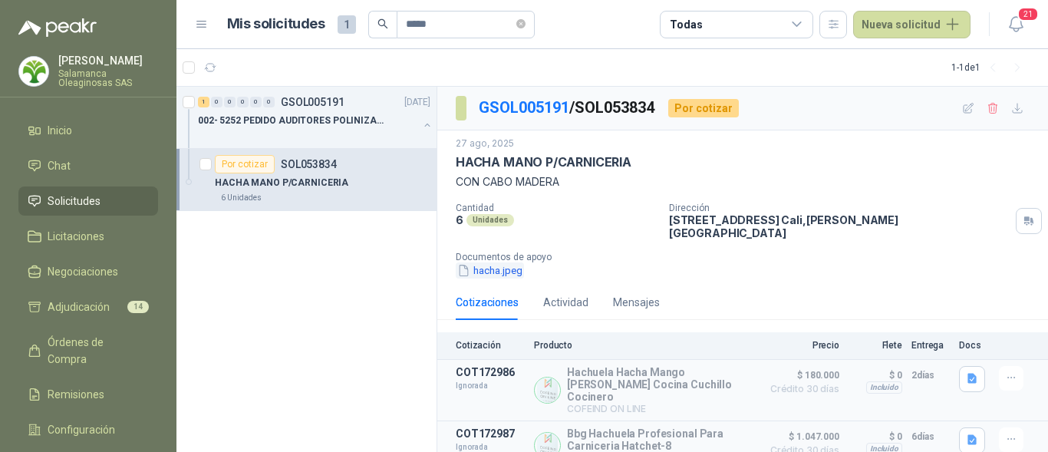
click at [493, 262] on button "hacha.jpeg" at bounding box center [490, 270] width 68 height 16
